Goal: Task Accomplishment & Management: Manage account settings

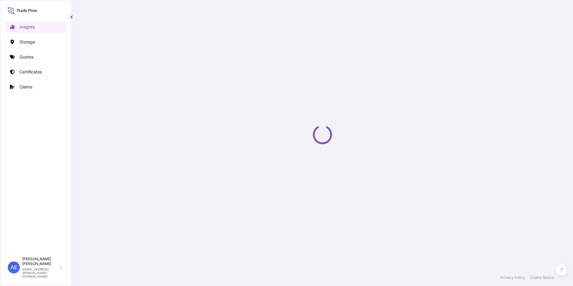
select select "2025"
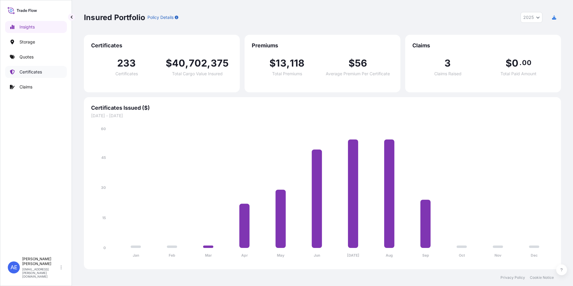
click at [29, 68] on link "Certificates" at bounding box center [36, 72] width 62 height 12
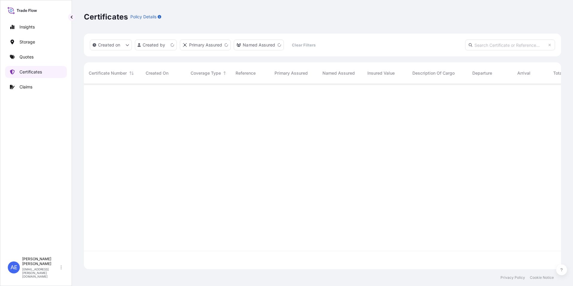
scroll to position [184, 472]
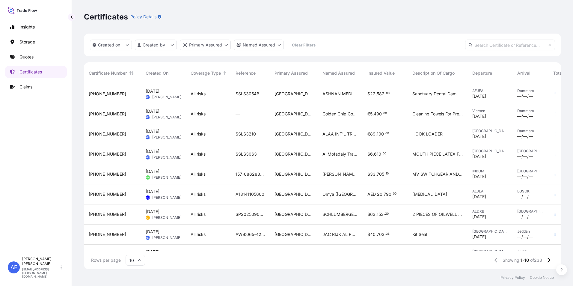
click at [479, 43] on input "text" at bounding box center [510, 45] width 90 height 11
paste input "SSLS3054"
type input "SSLS3054"
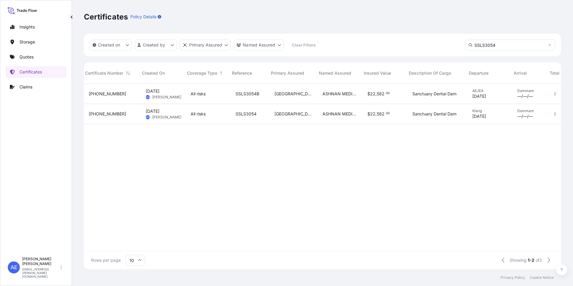
scroll to position [0, 10]
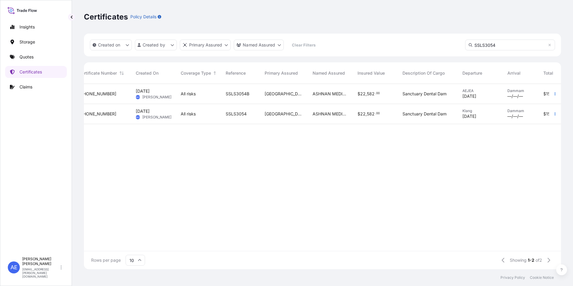
click at [395, 116] on div "$ 22 , 582 . 00" at bounding box center [375, 114] width 45 height 20
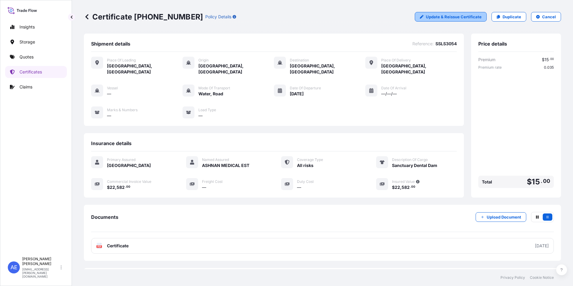
click at [421, 14] on link "Update & Reissue Certificate" at bounding box center [451, 17] width 72 height 10
select select "Road / Inland"
select select "Water"
select select "Road / Inland"
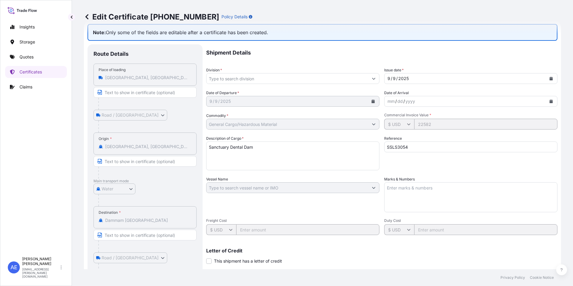
scroll to position [4, 0]
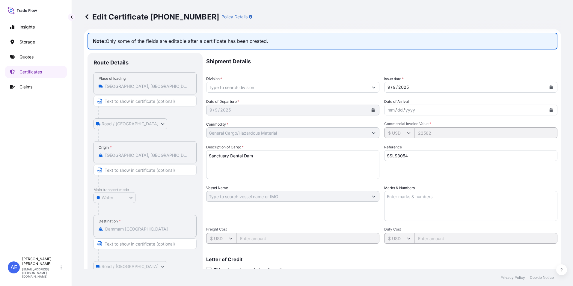
click at [88, 19] on icon at bounding box center [87, 17] width 6 height 6
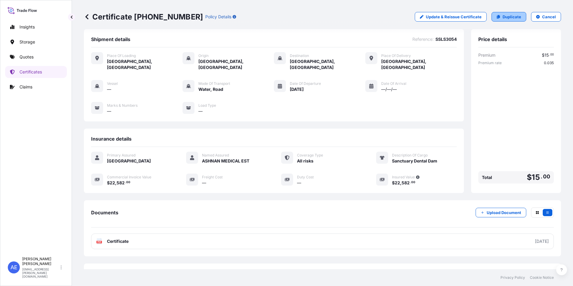
click at [508, 17] on p "Duplicate" at bounding box center [511, 17] width 19 height 6
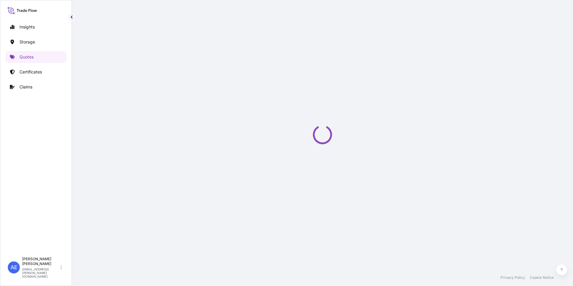
select select "Road / Inland"
select select "Water"
select select "Road / Inland"
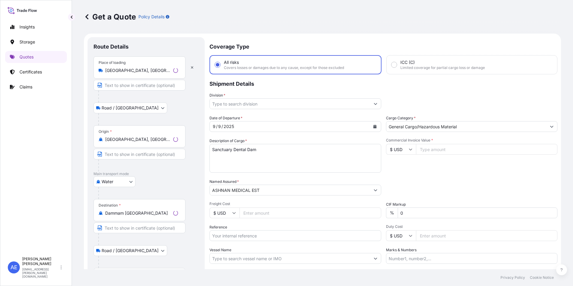
scroll to position [10, 0]
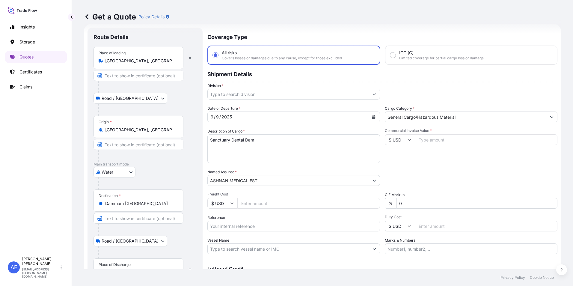
click at [155, 205] on input "Dammam Saudi Arabia" at bounding box center [140, 203] width 71 height 6
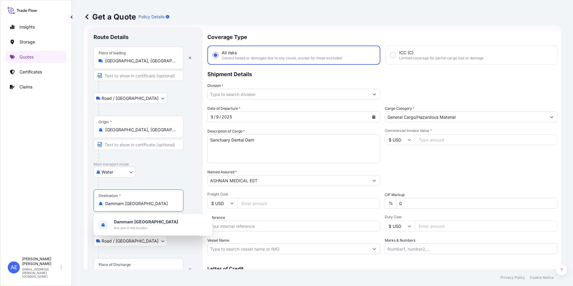
drag, startPoint x: 155, startPoint y: 205, endPoint x: 0, endPoint y: 200, distance: 155.0
click at [0, 206] on html "1 option available. Insights Storage Quotes Certificates Claims AE Anju Elza Sa…" at bounding box center [286, 143] width 573 height 286
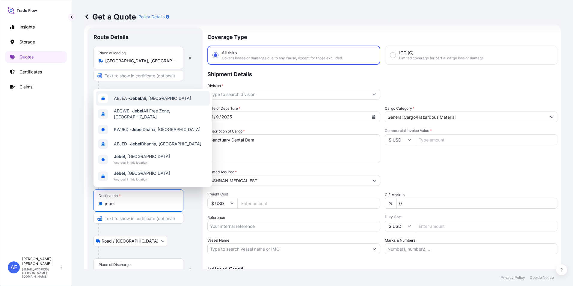
click at [136, 101] on div "AEJEA - Jebel Ali, United Arab Emirates" at bounding box center [153, 98] width 114 height 14
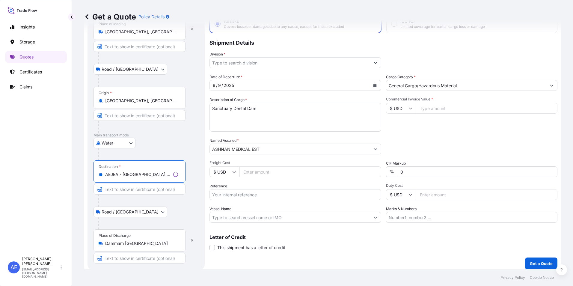
scroll to position [45, 0]
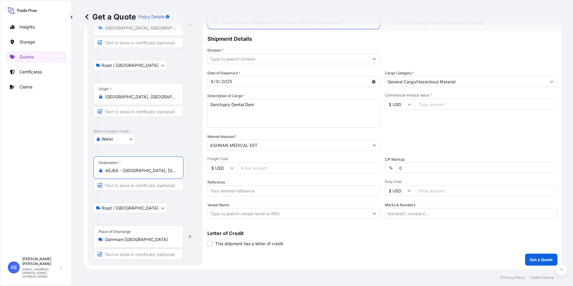
type input "AEJEA - Jebel Ali, United Arab Emirates"
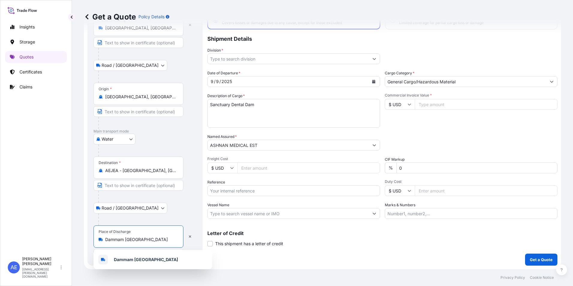
drag, startPoint x: 161, startPoint y: 240, endPoint x: 72, endPoint y: 246, distance: 89.5
click at [75, 245] on div "Get a Quote Policy Details Route Details Reset Route Details Place of loading K…" at bounding box center [322, 134] width 501 height 269
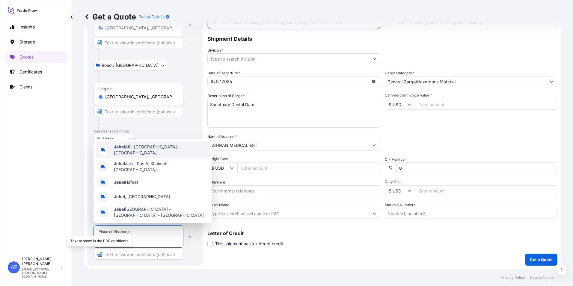
click at [134, 151] on span "Jebel Ali - Dubai - United Arab Emirates" at bounding box center [160, 150] width 93 height 12
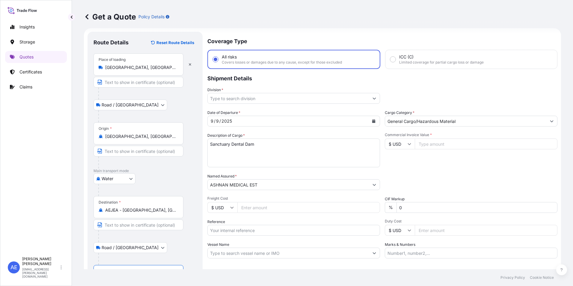
scroll to position [0, 0]
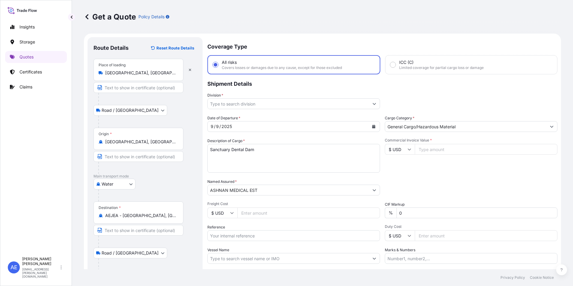
type input "Jebel Ali - Dubai - United Arab Emirates"
click at [373, 124] on button "Calendar" at bounding box center [374, 127] width 10 height 10
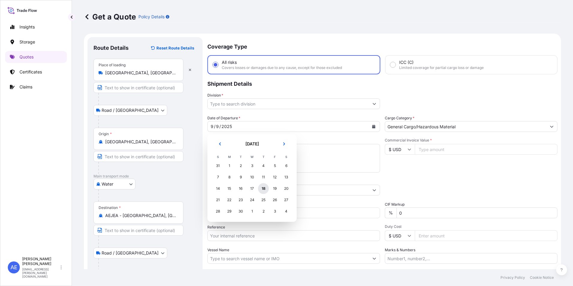
click at [262, 188] on div "18" at bounding box center [263, 188] width 11 height 11
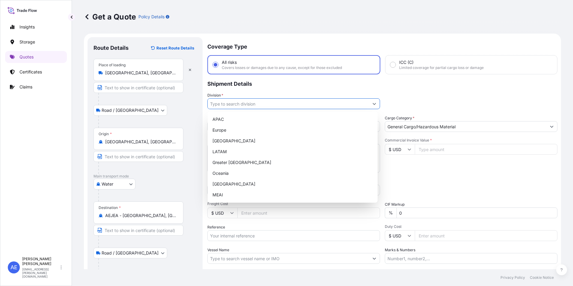
click at [372, 104] on icon "Show suggestions" at bounding box center [374, 104] width 4 height 4
click at [221, 193] on div "MEAI" at bounding box center [292, 194] width 165 height 11
type input "MEAI"
click at [426, 150] on input "Commercial Invoice Value *" at bounding box center [486, 149] width 143 height 11
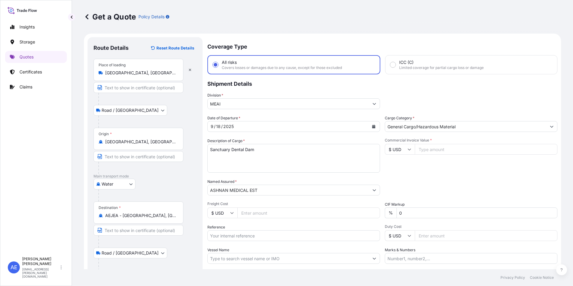
paste input "22582"
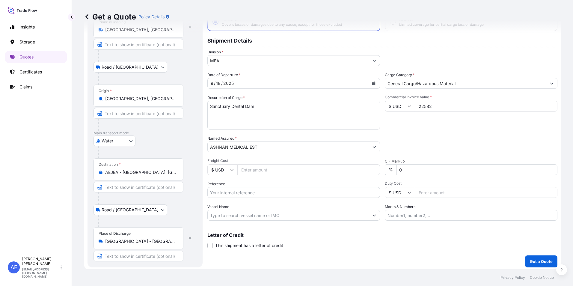
scroll to position [45, 0]
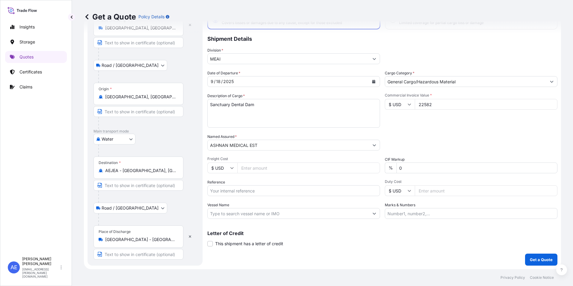
type input "22582"
click at [258, 211] on input "Vessel Name" at bounding box center [288, 213] width 161 height 11
drag, startPoint x: 258, startPoint y: 195, endPoint x: 260, endPoint y: 191, distance: 4.0
click at [259, 193] on input "Reference" at bounding box center [293, 190] width 173 height 11
paste input "SSLS3054"
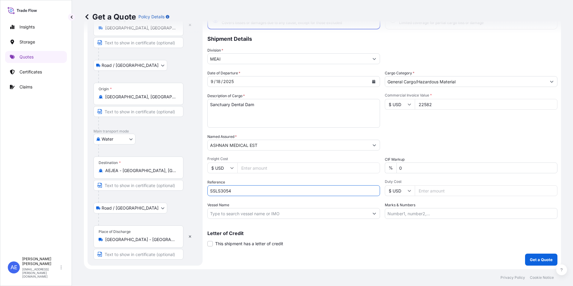
type input "SSLS3054"
click at [482, 146] on div "Packing Category Type to search a container mode Please select a primary mode o…" at bounding box center [471, 142] width 173 height 17
click at [525, 264] on button "Get a Quote" at bounding box center [541, 259] width 32 height 12
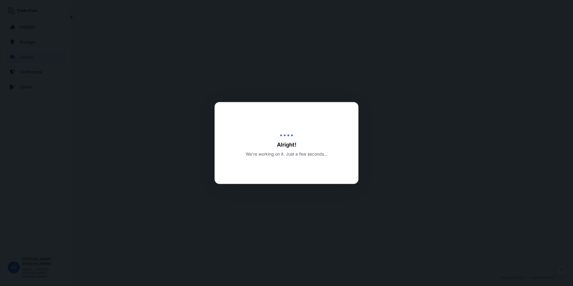
select select "Road / Inland"
select select "Water"
select select "Road / Inland"
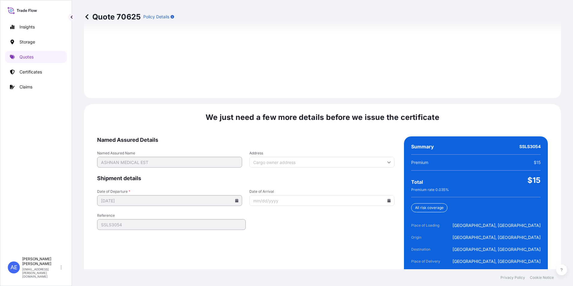
scroll to position [892, 0]
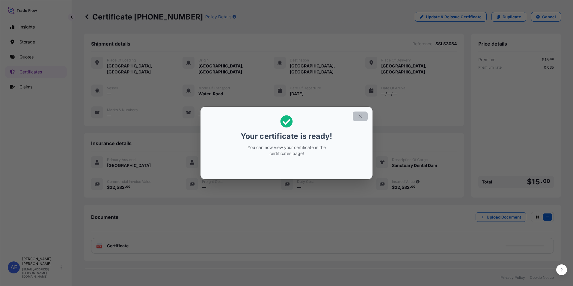
click at [362, 114] on icon "button" at bounding box center [359, 116] width 5 height 5
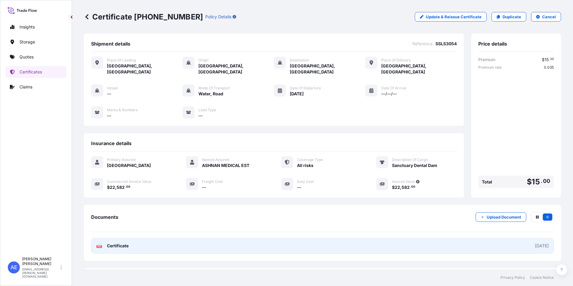
click at [143, 238] on link "PDF Certificate 2025-09-18" at bounding box center [322, 246] width 463 height 16
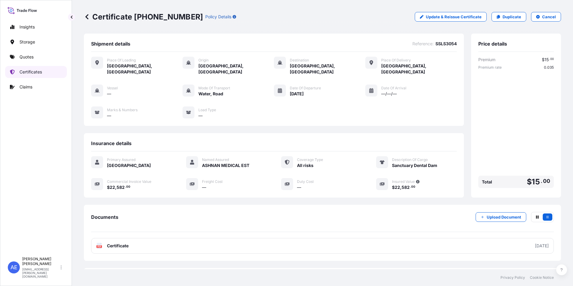
click at [24, 70] on p "Certificates" at bounding box center [30, 72] width 22 height 6
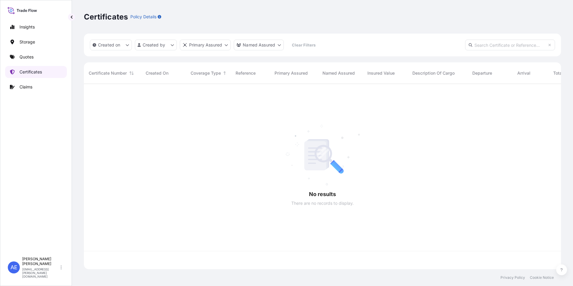
scroll to position [184, 472]
click at [490, 46] on input "text" at bounding box center [510, 45] width 90 height 11
paste input "SSLS3054"
type input "SSLS3054"
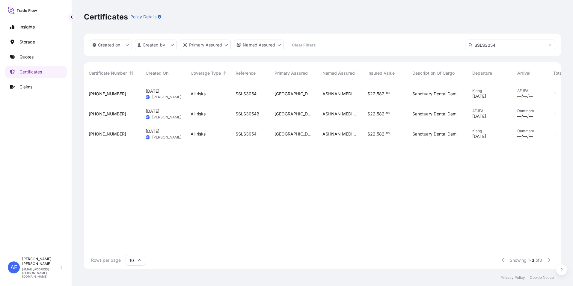
click at [319, 139] on div "ASHNAN MEDICAL EST" at bounding box center [340, 134] width 45 height 20
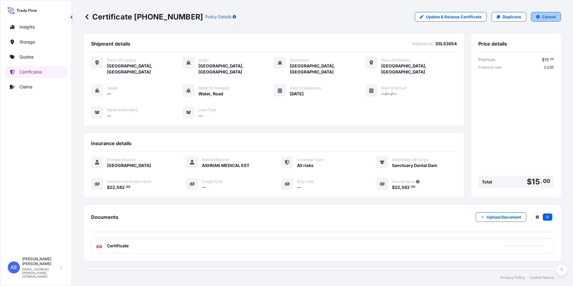
click at [542, 18] on p "Cancel" at bounding box center [549, 17] width 14 height 6
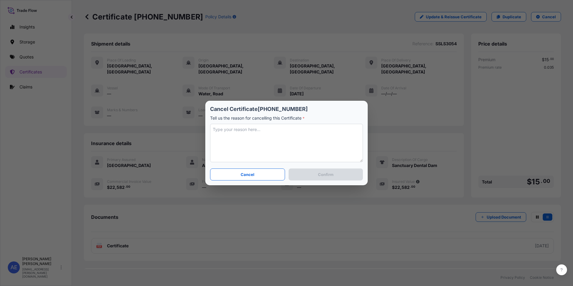
click at [256, 130] on textarea at bounding box center [286, 143] width 153 height 38
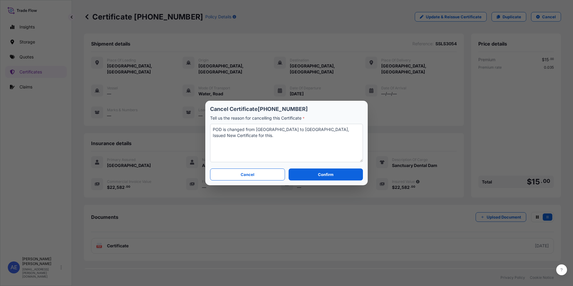
type textarea "POD is changed from Dammam to Jebel Ali, Issued New Certificate for this."
click at [309, 181] on section "Cancel Certificate 31615-227-1 Tell us the reason for cancelling this Certifica…" at bounding box center [286, 143] width 162 height 84
click at [309, 178] on button "Confirm" at bounding box center [326, 174] width 74 height 12
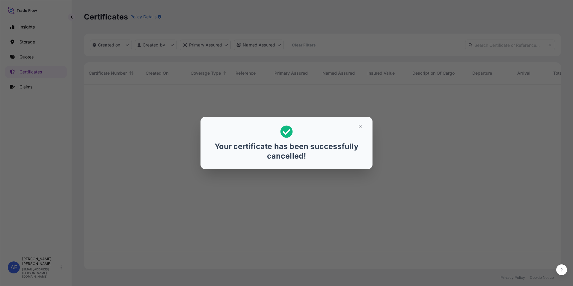
scroll to position [184, 472]
click at [359, 126] on icon "button" at bounding box center [359, 126] width 5 height 5
